Goal: Ask a question

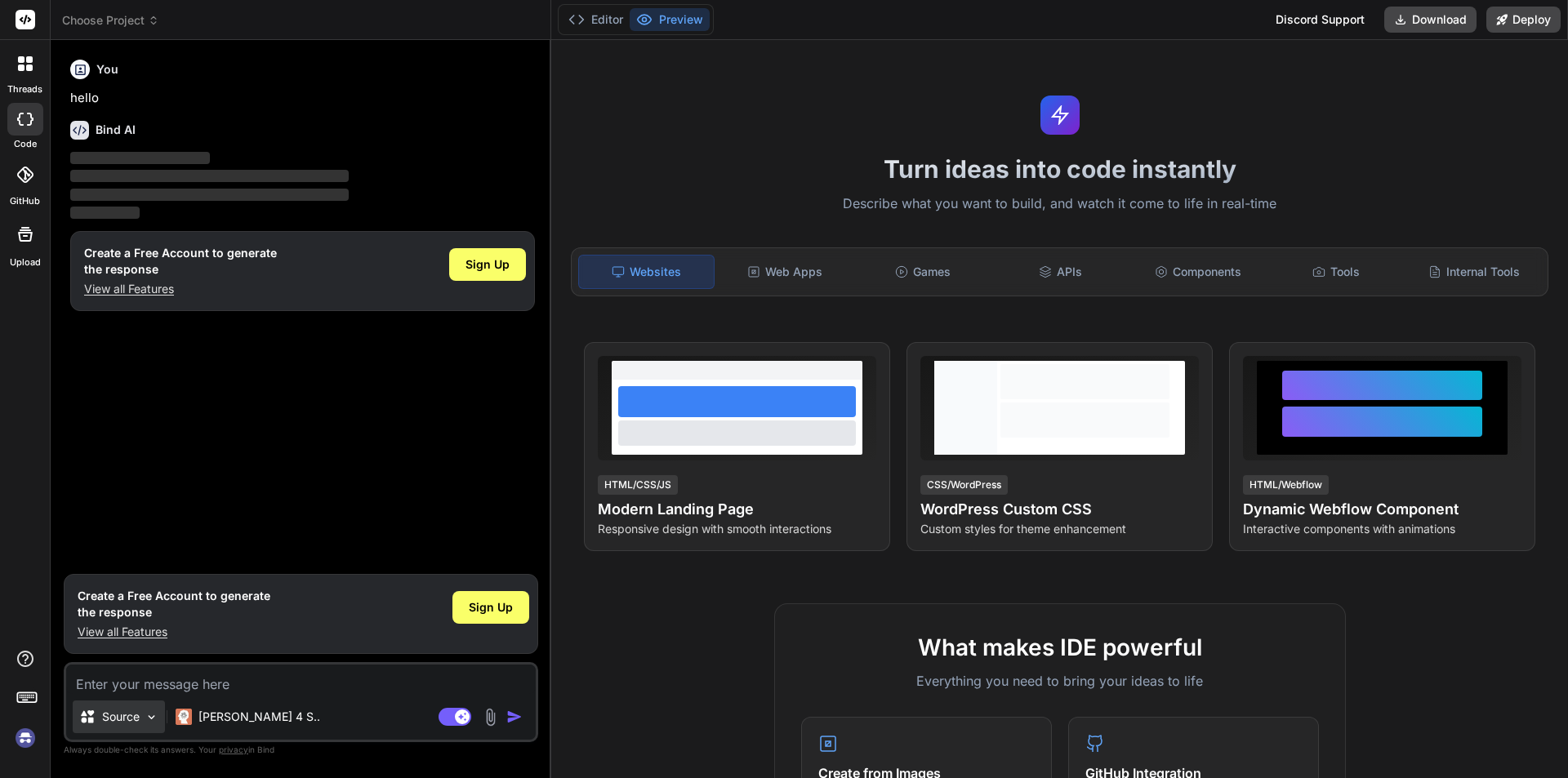
click at [150, 728] on div "Source" at bounding box center [118, 717] width 92 height 33
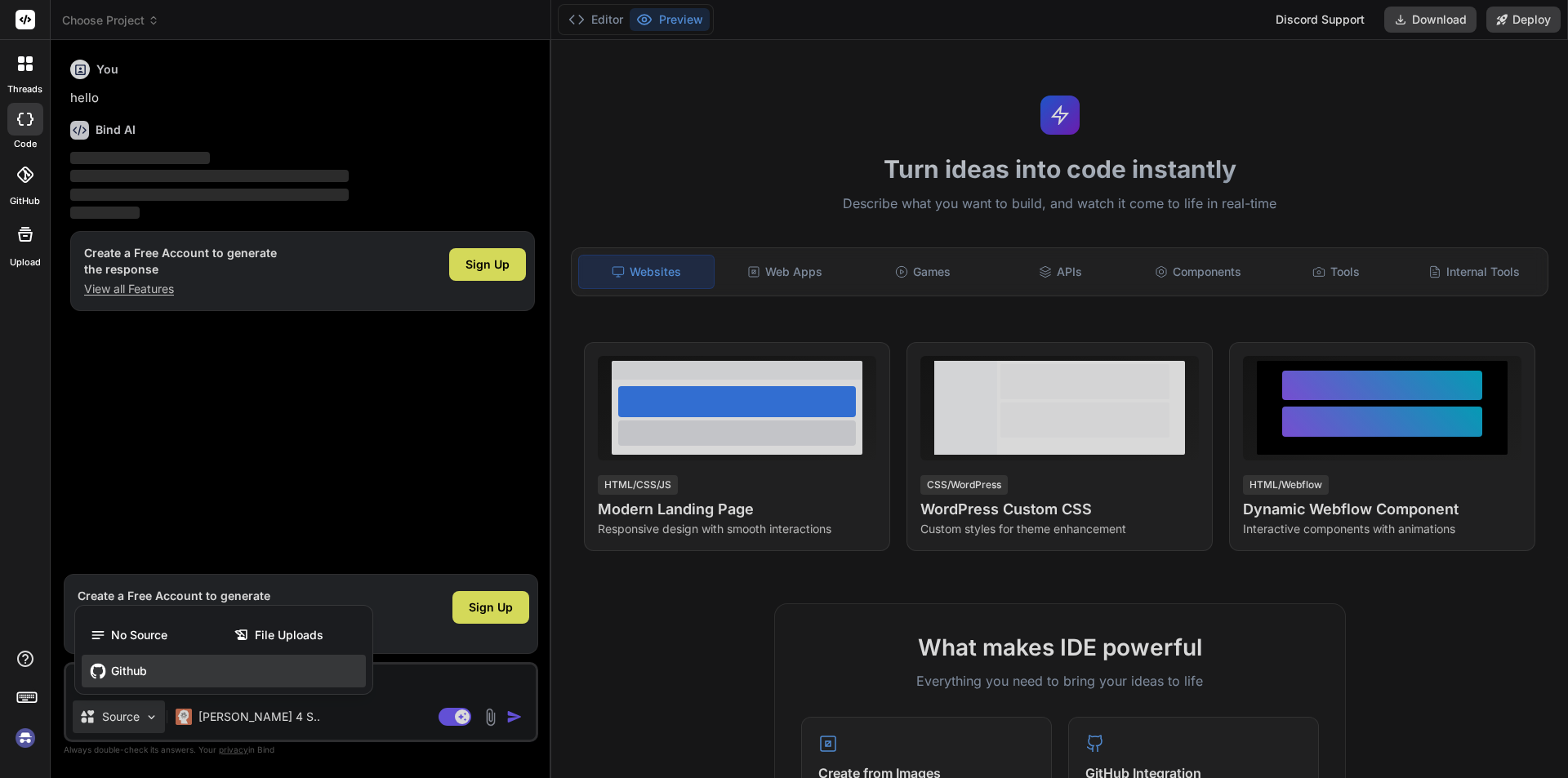
click at [147, 674] on span "Github" at bounding box center [129, 671] width 36 height 16
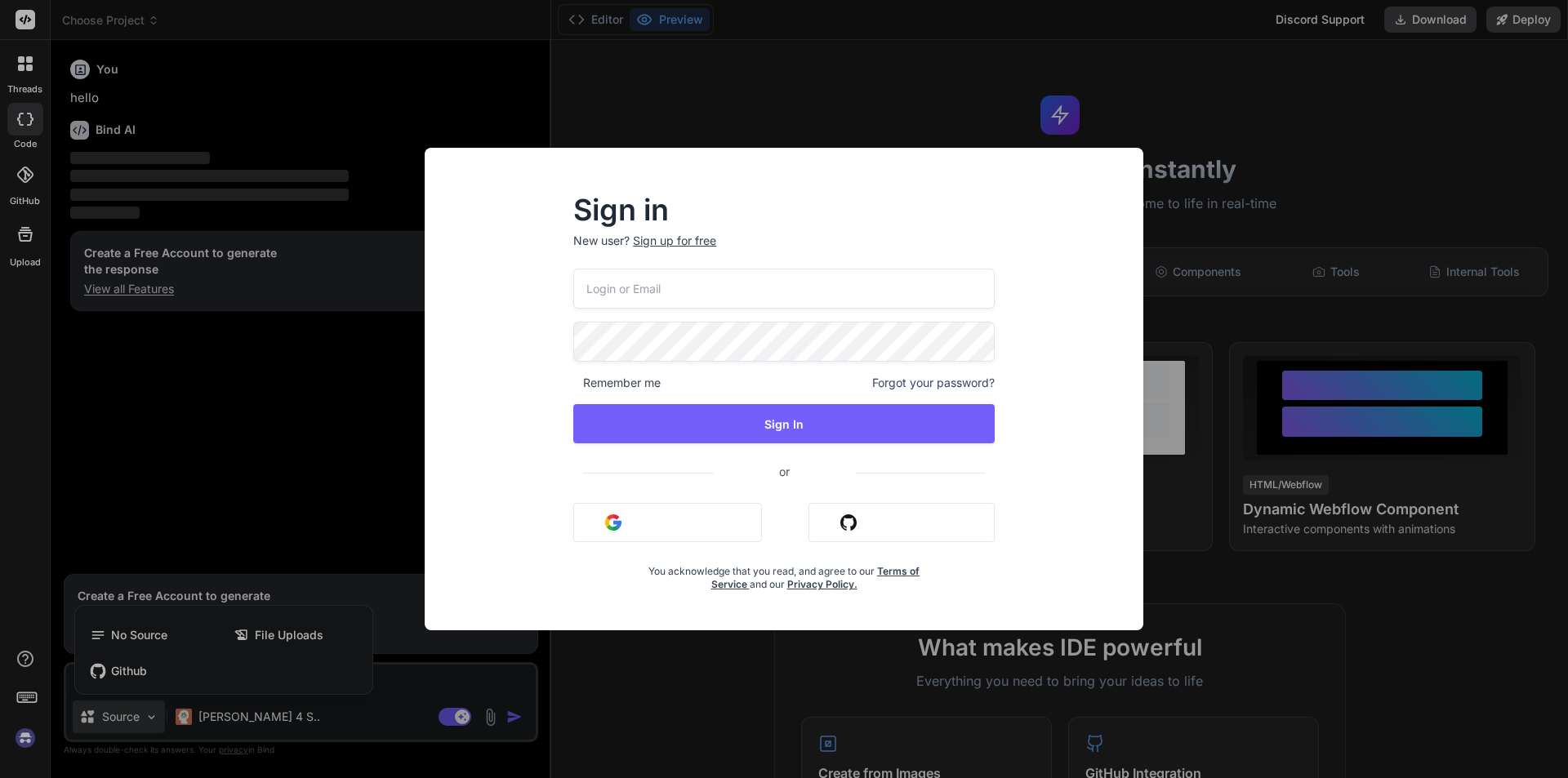
click at [238, 480] on div "Sign in New user? Sign up for free Remember me Forgot your password? Sign In or…" at bounding box center [784, 389] width 1568 height 778
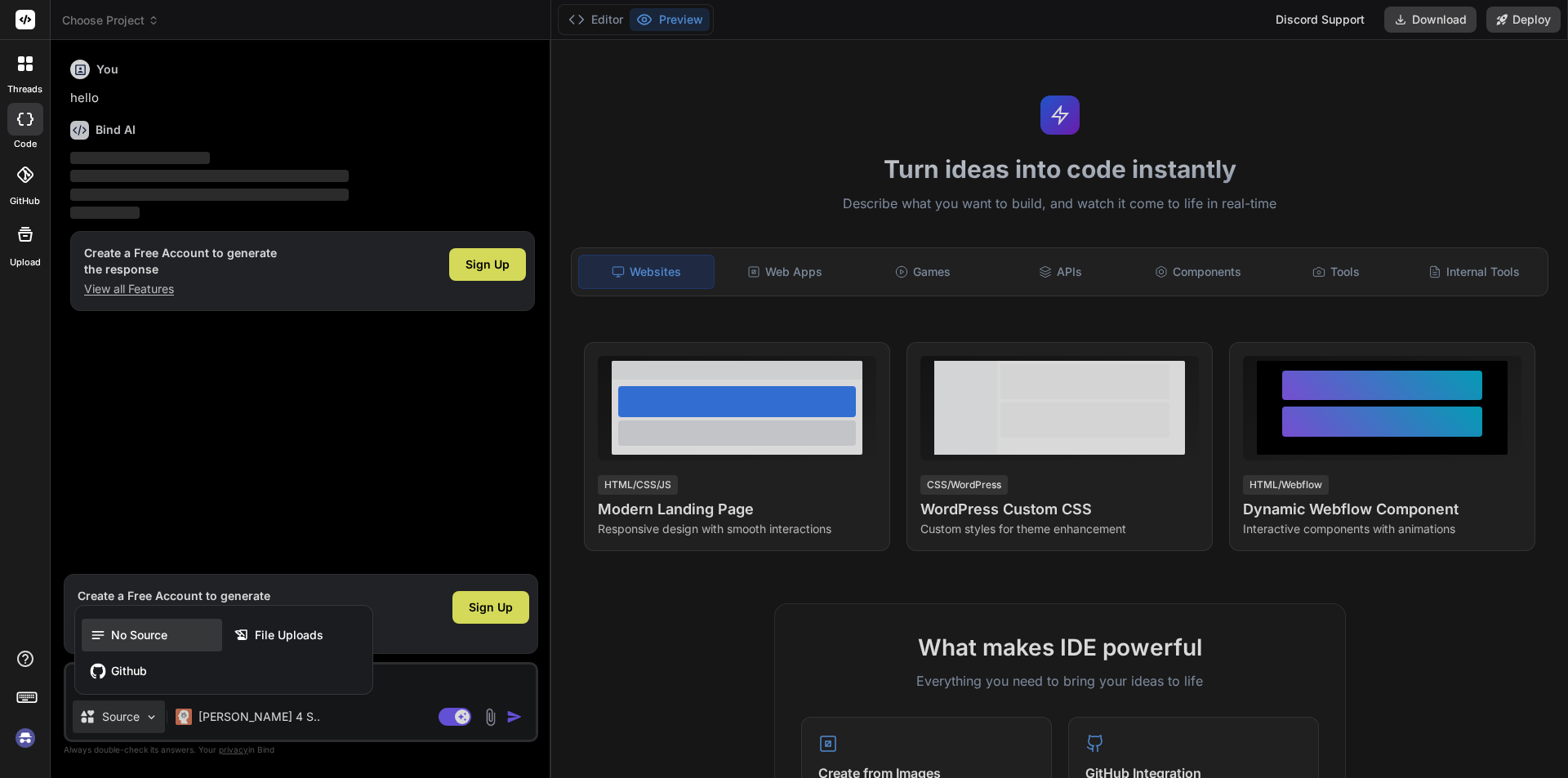
click at [169, 632] on div "No Source" at bounding box center [152, 636] width 141 height 33
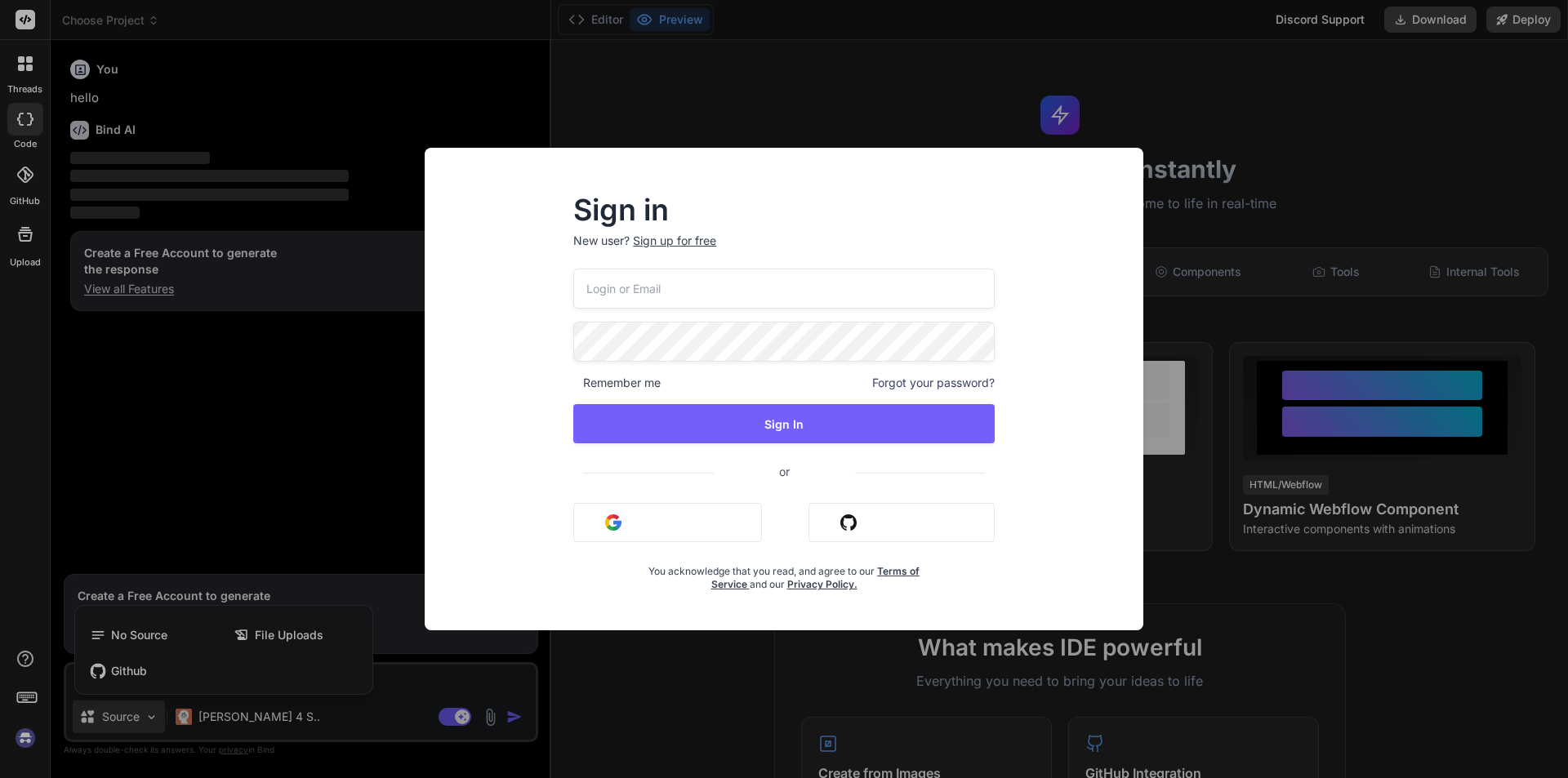
click at [169, 631] on div "Sign in New user? Sign up for free Remember me Forgot your password? Sign In or…" at bounding box center [784, 389] width 1568 height 778
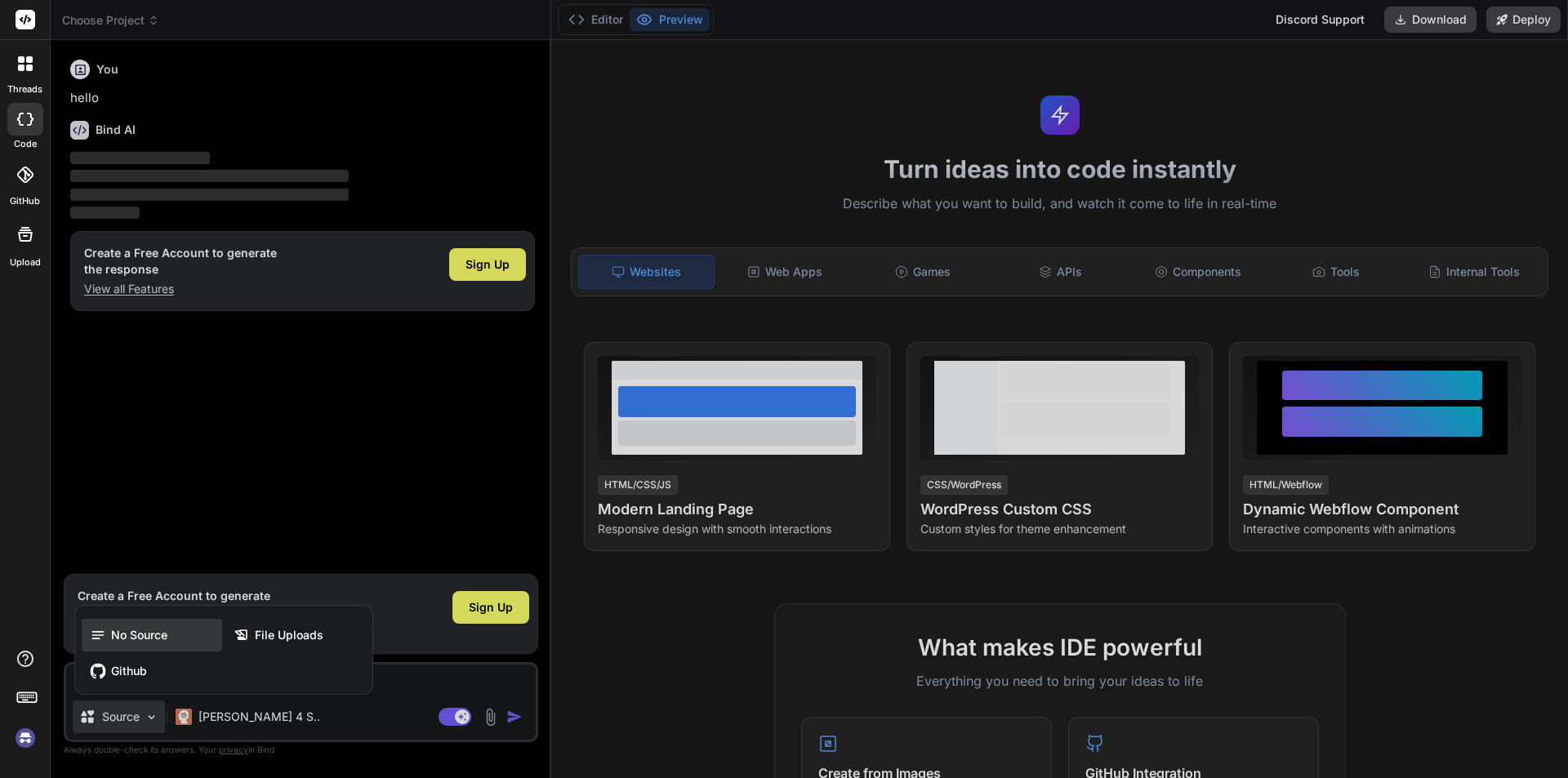
click at [149, 626] on div "No Source" at bounding box center [152, 636] width 141 height 33
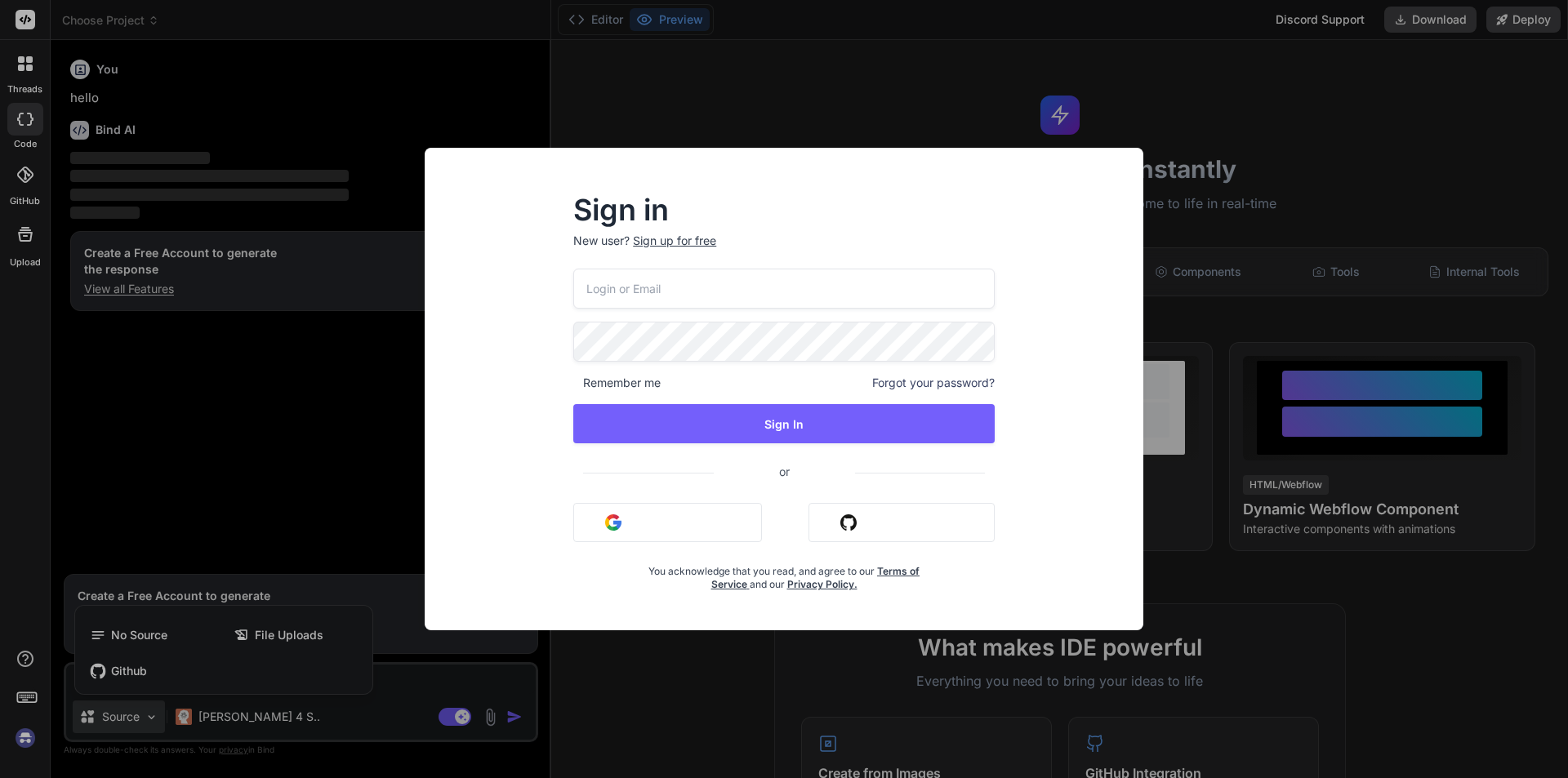
click at [364, 748] on div "Sign in New user? Sign up for free Remember me Forgot your password? Sign In or…" at bounding box center [784, 389] width 1568 height 778
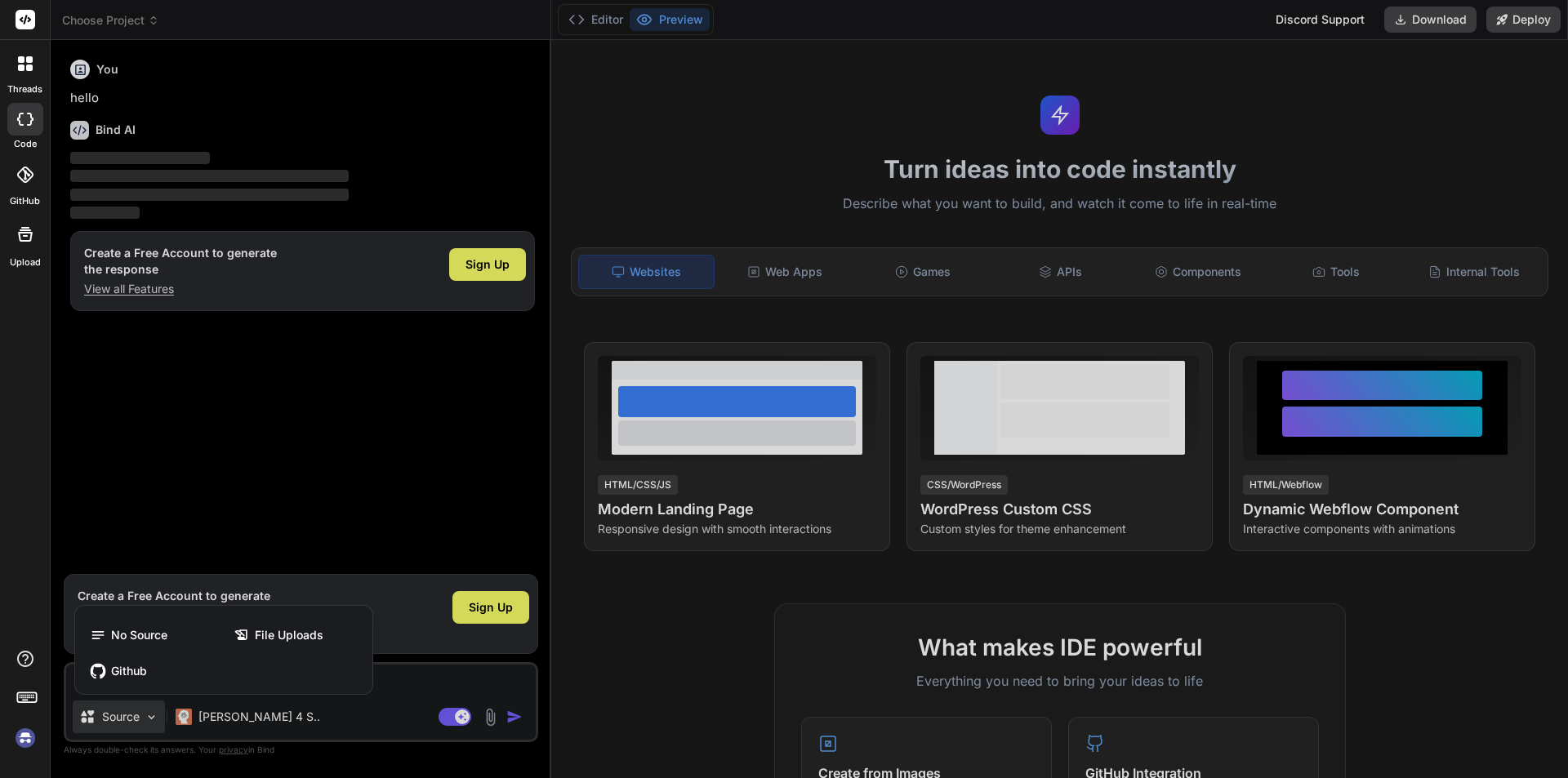
click at [361, 734] on div at bounding box center [784, 389] width 1568 height 778
type textarea "x"
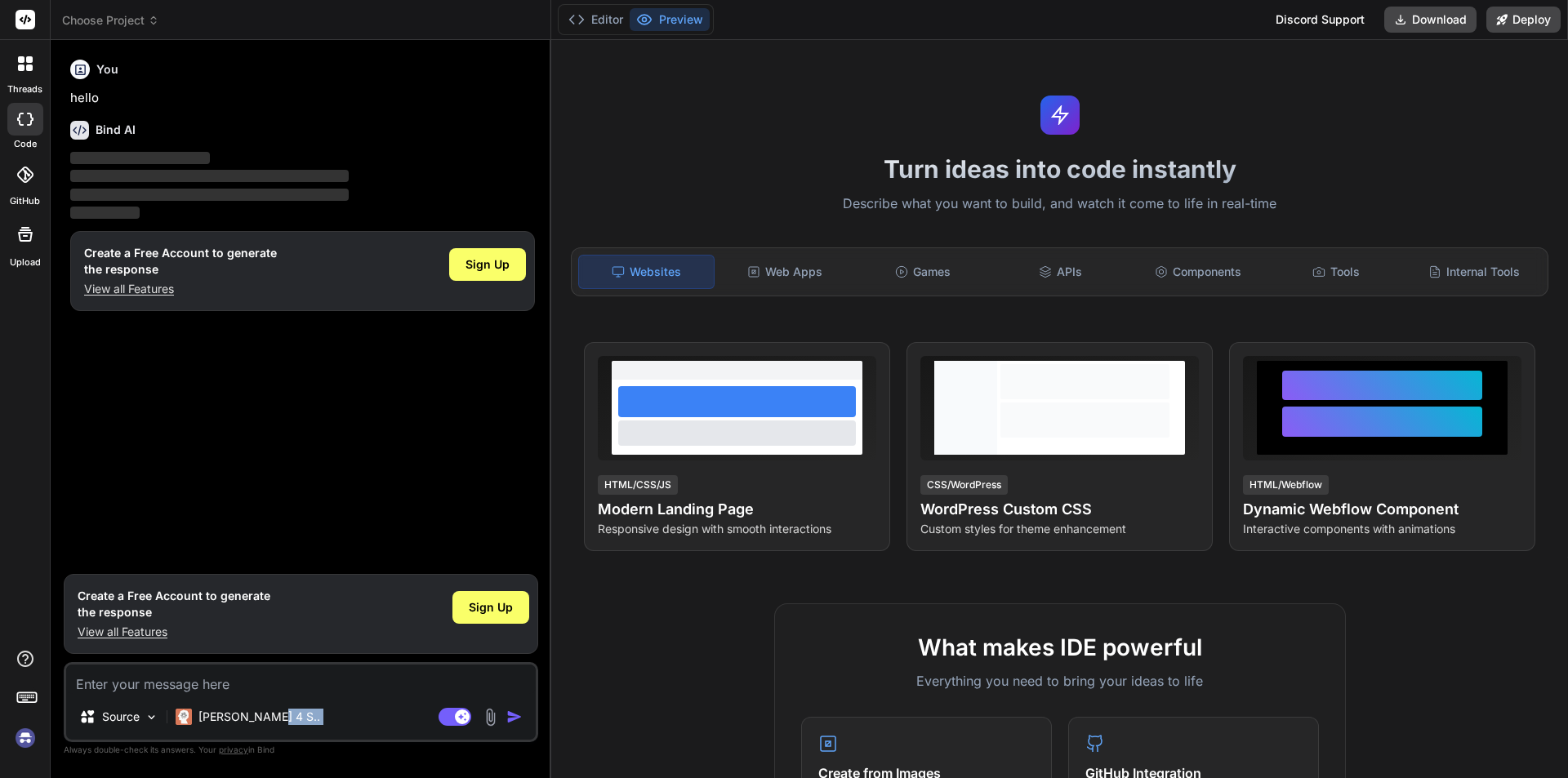
click at [361, 733] on div "Source Claude 4 S.." at bounding box center [301, 719] width 469 height 39
click at [162, 676] on textarea at bounding box center [301, 680] width 469 height 29
type textarea "h"
type textarea "x"
type textarea "hi"
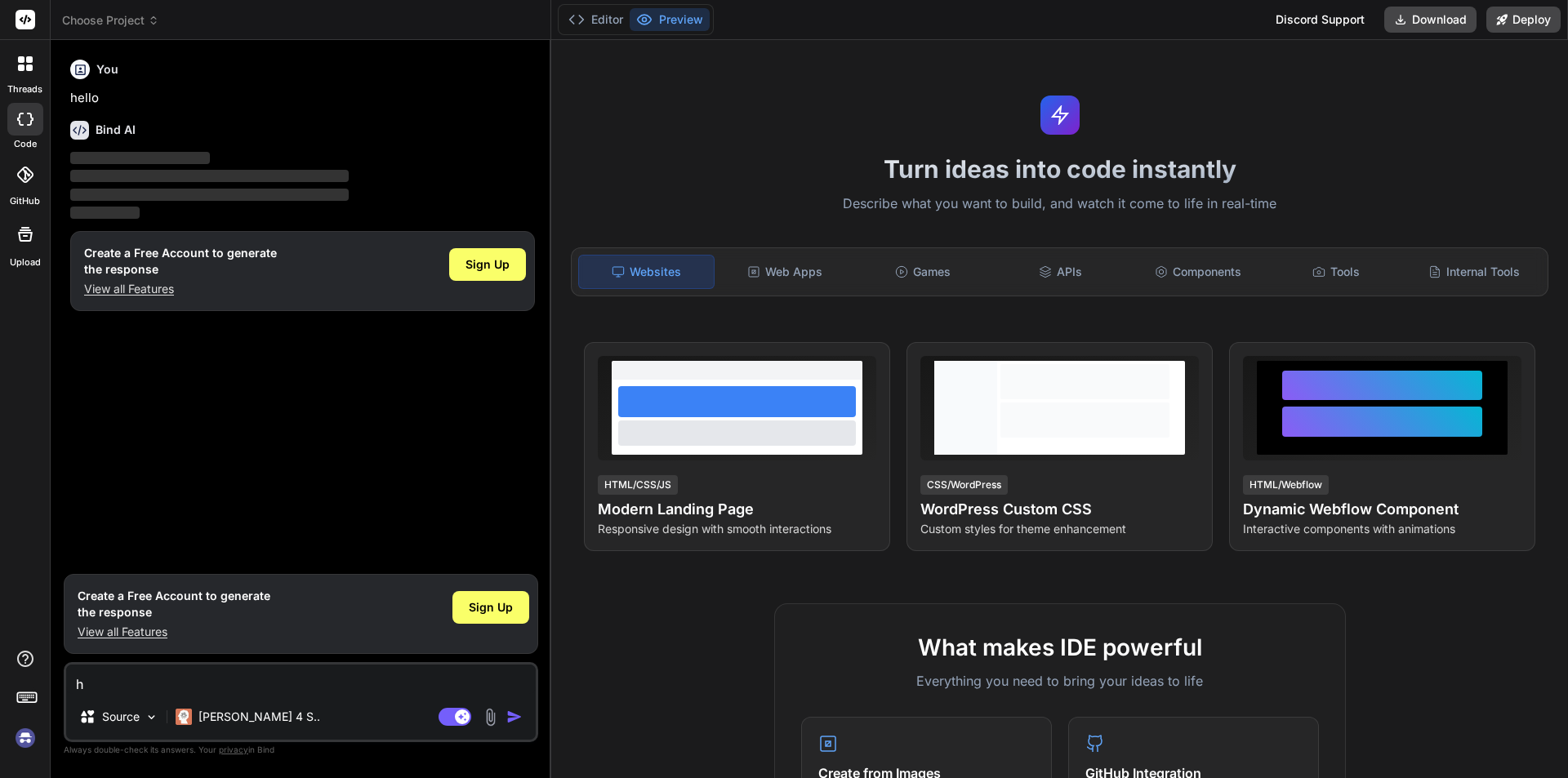
type textarea "x"
type textarea "hi"
click at [513, 711] on img "button" at bounding box center [514, 717] width 16 height 16
